Goal: Book appointment/travel/reservation

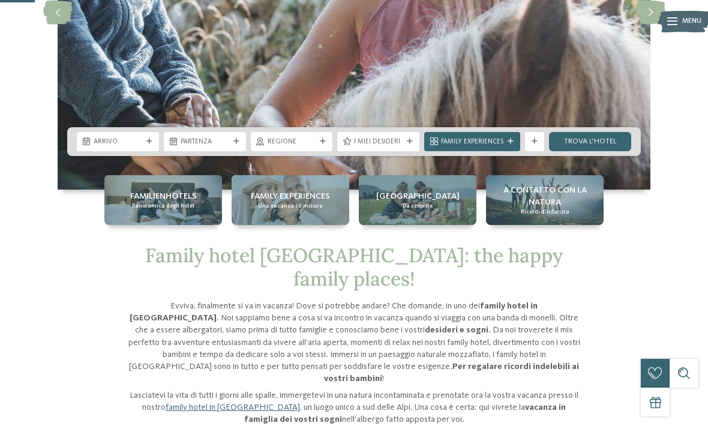
click at [143, 146] on div "Arrivo" at bounding box center [117, 141] width 53 height 10
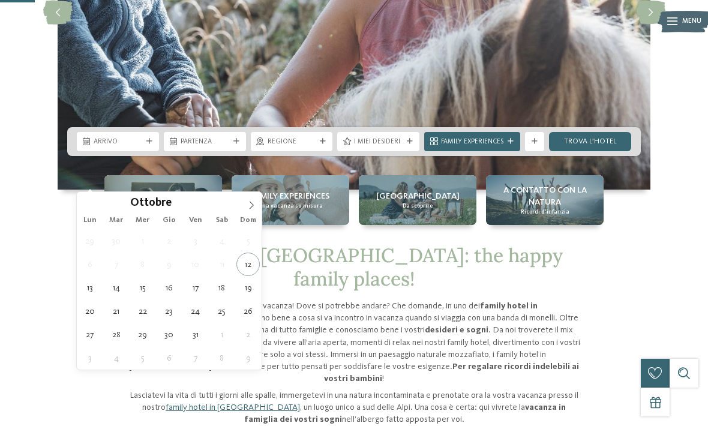
click at [256, 208] on span at bounding box center [251, 202] width 20 height 20
click at [253, 207] on icon at bounding box center [252, 206] width 4 height 8
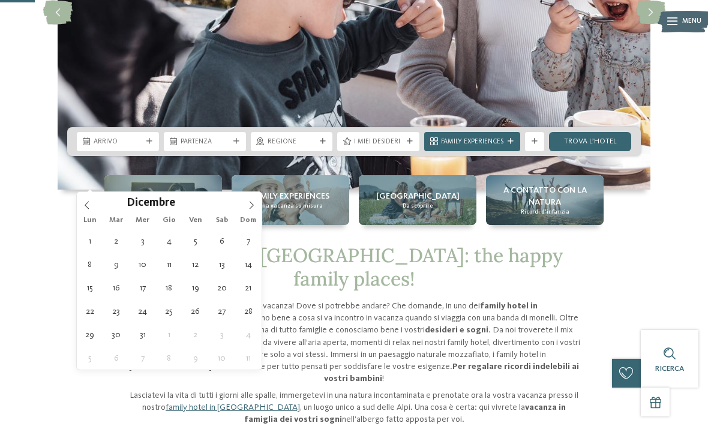
click at [253, 208] on icon at bounding box center [251, 205] width 8 height 8
type input "****"
type div "[DATE]"
type input "****"
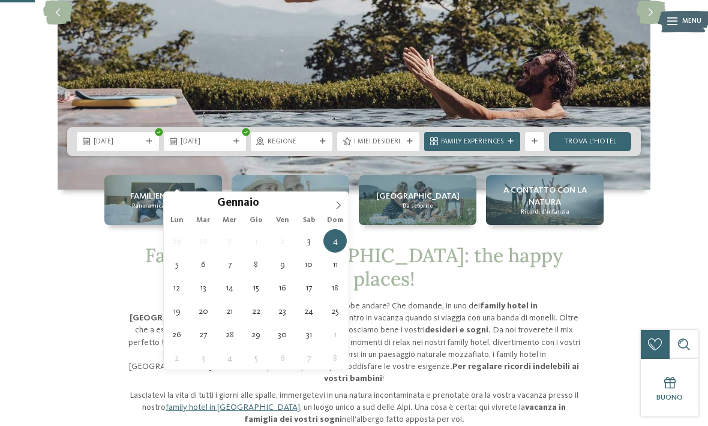
type div "[DATE]"
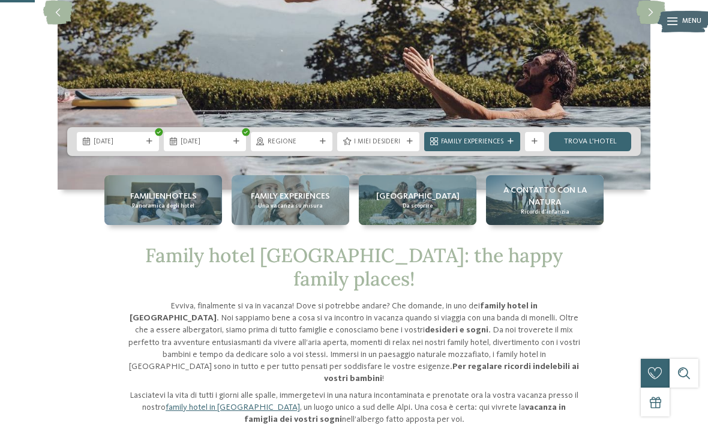
click at [313, 147] on span "Regione" at bounding box center [292, 142] width 49 height 10
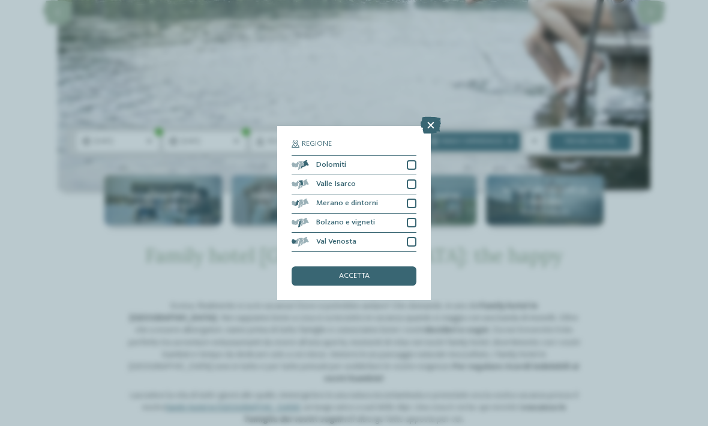
click at [413, 160] on div at bounding box center [412, 165] width 10 height 10
click at [414, 199] on div at bounding box center [412, 204] width 10 height 10
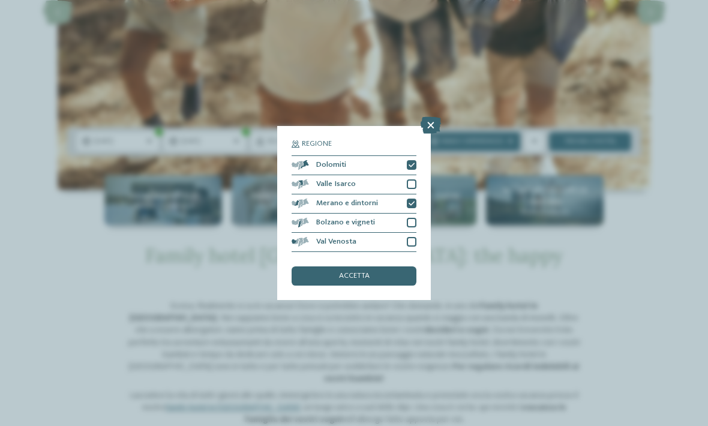
click at [414, 237] on div at bounding box center [412, 242] width 10 height 10
click at [373, 266] on div "accetta" at bounding box center [354, 275] width 125 height 19
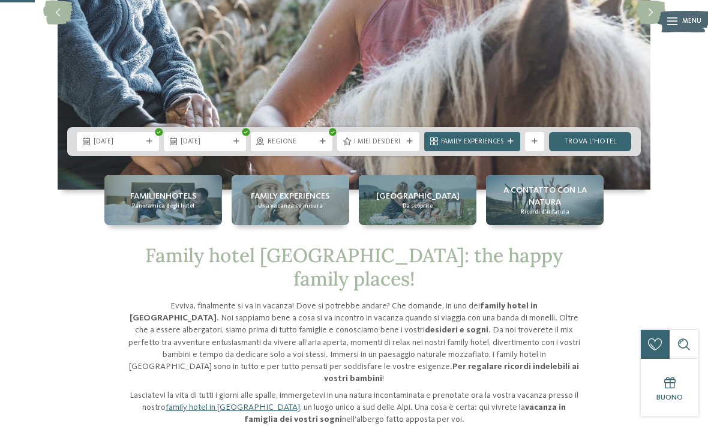
click at [407, 145] on icon at bounding box center [410, 142] width 6 height 6
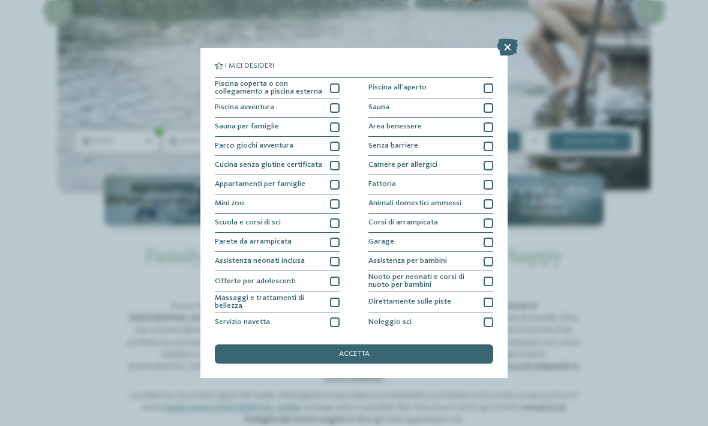
click at [337, 224] on div at bounding box center [335, 223] width 10 height 10
click at [393, 344] on div "accetta" at bounding box center [354, 353] width 278 height 19
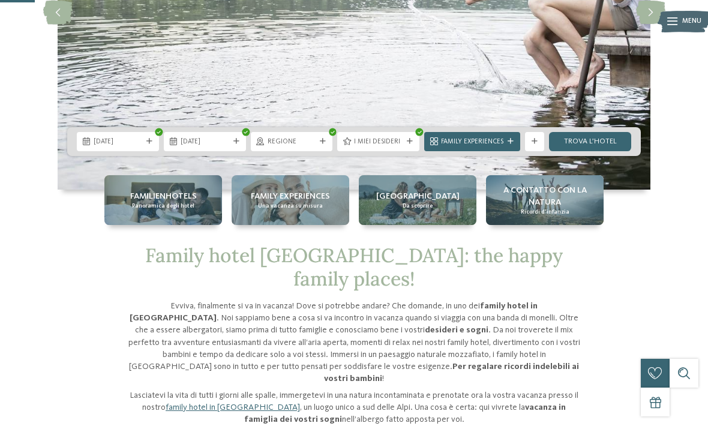
click at [595, 151] on link "trova l’hotel" at bounding box center [590, 141] width 82 height 19
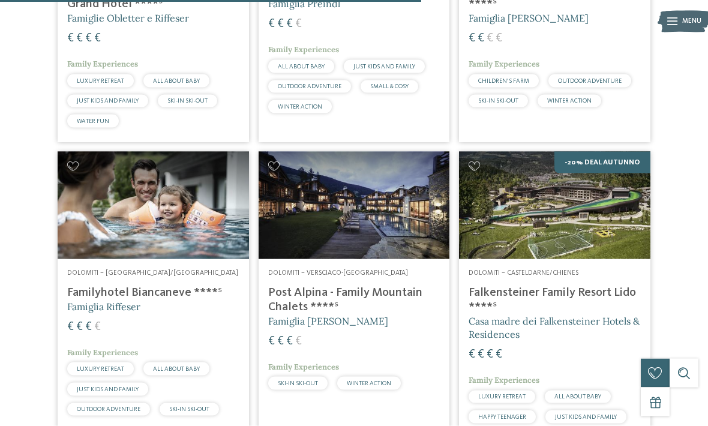
scroll to position [816, 0]
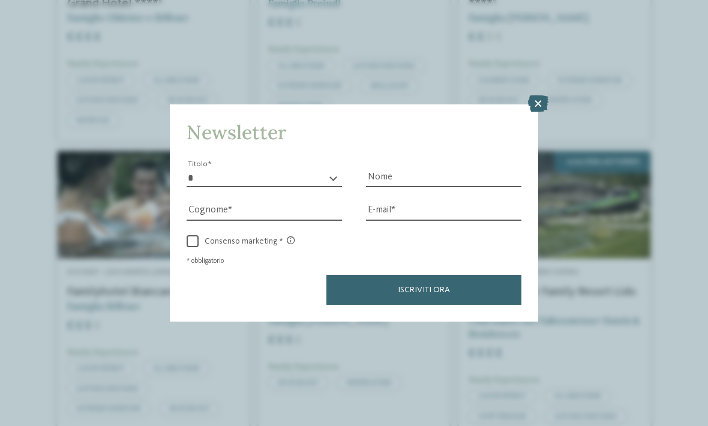
click at [533, 95] on icon at bounding box center [538, 103] width 20 height 17
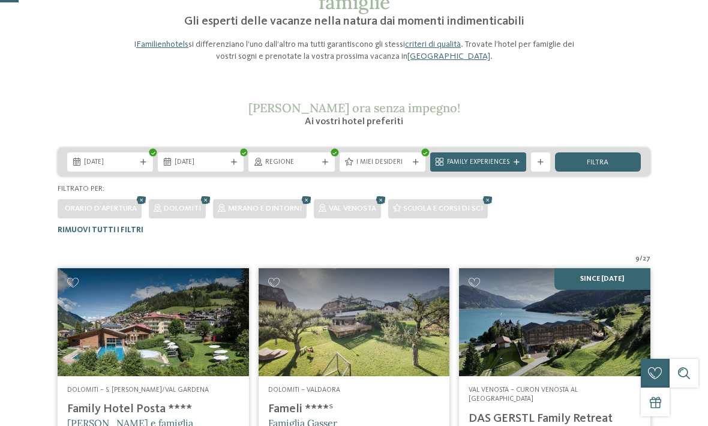
scroll to position [0, 0]
